Goal: Information Seeking & Learning: Learn about a topic

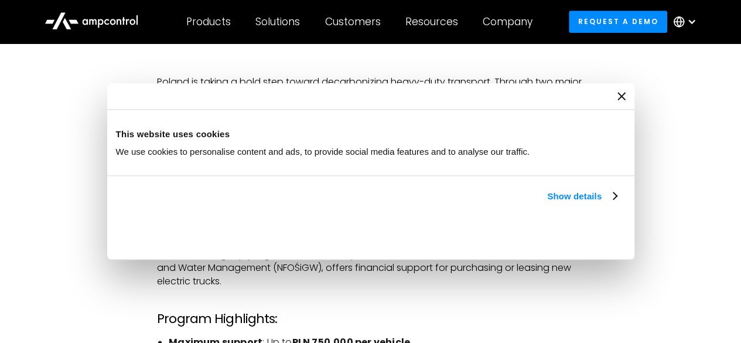
scroll to position [576, 0]
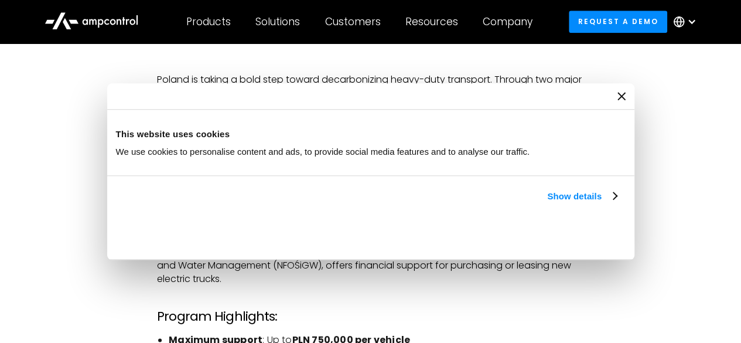
click at [634, 256] on div "Consent Details [#IABV2SETTINGS#] About This website uses cookies We use cookie…" at bounding box center [370, 171] width 527 height 177
click at [0, 0] on icon "Close banner" at bounding box center [0, 0] width 0 height 0
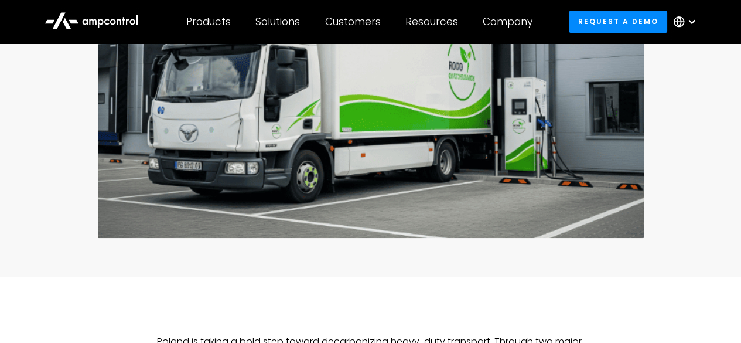
scroll to position [0, 0]
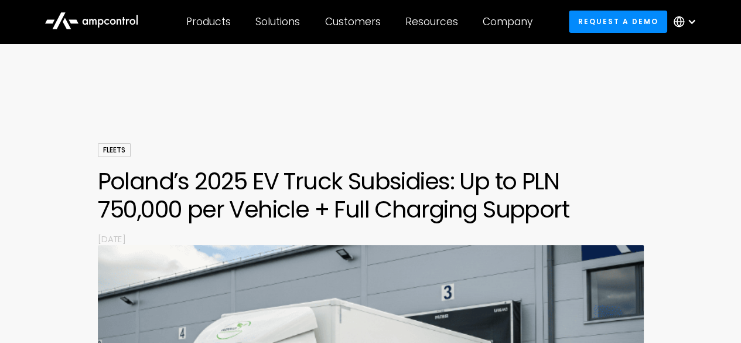
click at [373, 218] on h1 "Poland’s 2025 EV Truck Subsidies: Up to PLN 750,000 per Vehicle + Full Charging…" at bounding box center [371, 195] width 546 height 56
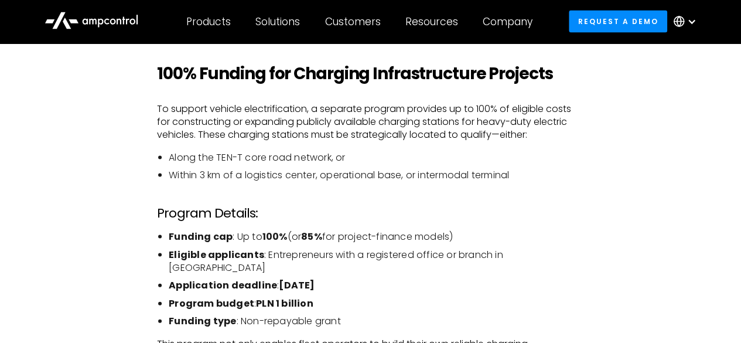
scroll to position [1137, 0]
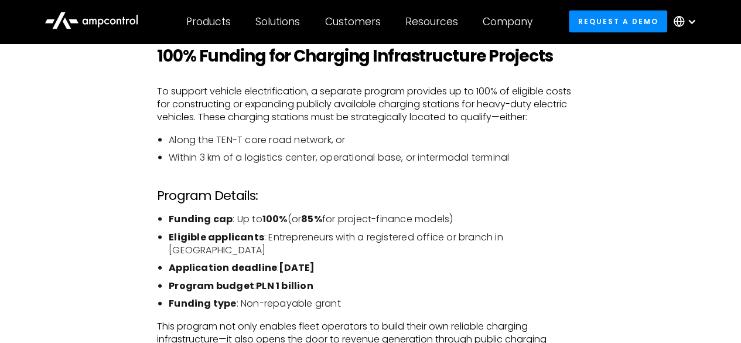
click at [282, 279] on strong "PLN 1 billion" at bounding box center [284, 285] width 57 height 13
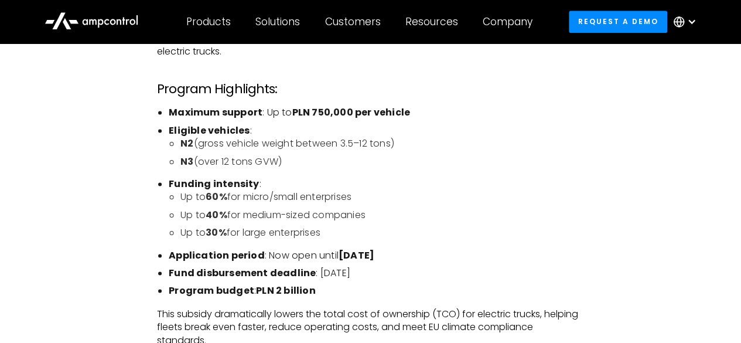
scroll to position [797, 0]
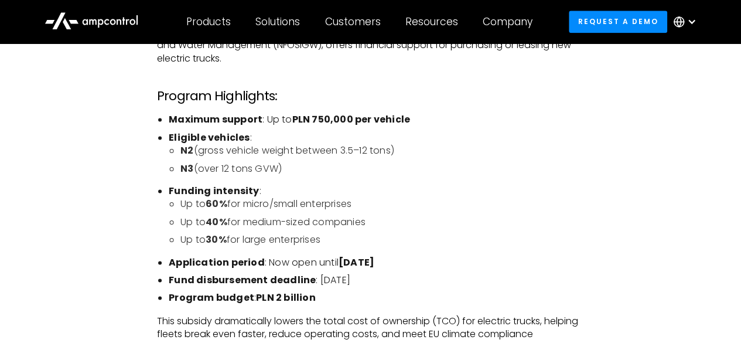
click at [292, 183] on ul "Maximum support : Up to PLN 750,000 per vehicle Eligible vehicles : N2 (gross v…" at bounding box center [370, 208] width 427 height 191
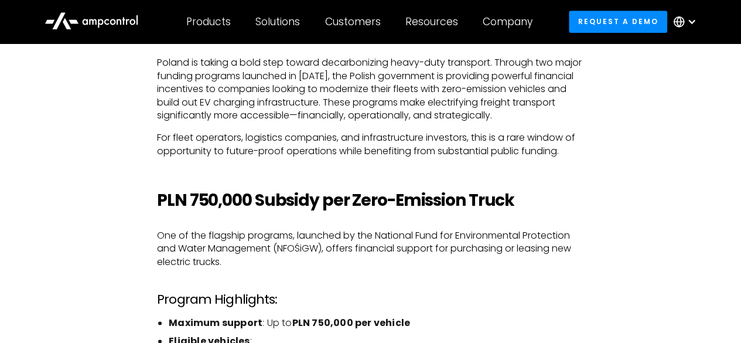
scroll to position [664, 0]
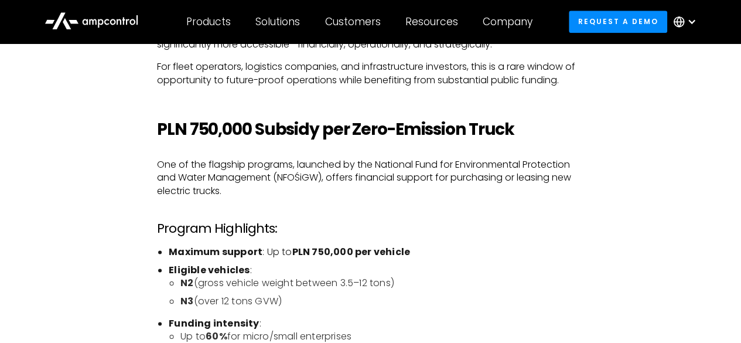
click at [258, 167] on p "One of the flagship programs, launched by the National Fund for Environmental P…" at bounding box center [370, 177] width 427 height 39
click at [306, 185] on p "One of the flagship programs, launched by the National Fund for Environmental P…" at bounding box center [370, 177] width 427 height 39
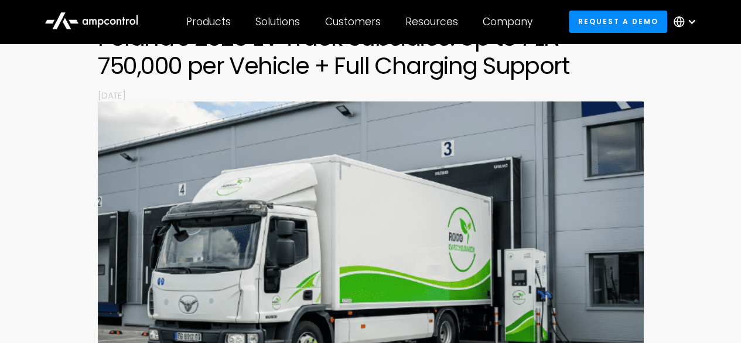
scroll to position [138, 0]
